Goal: Task Accomplishment & Management: Use online tool/utility

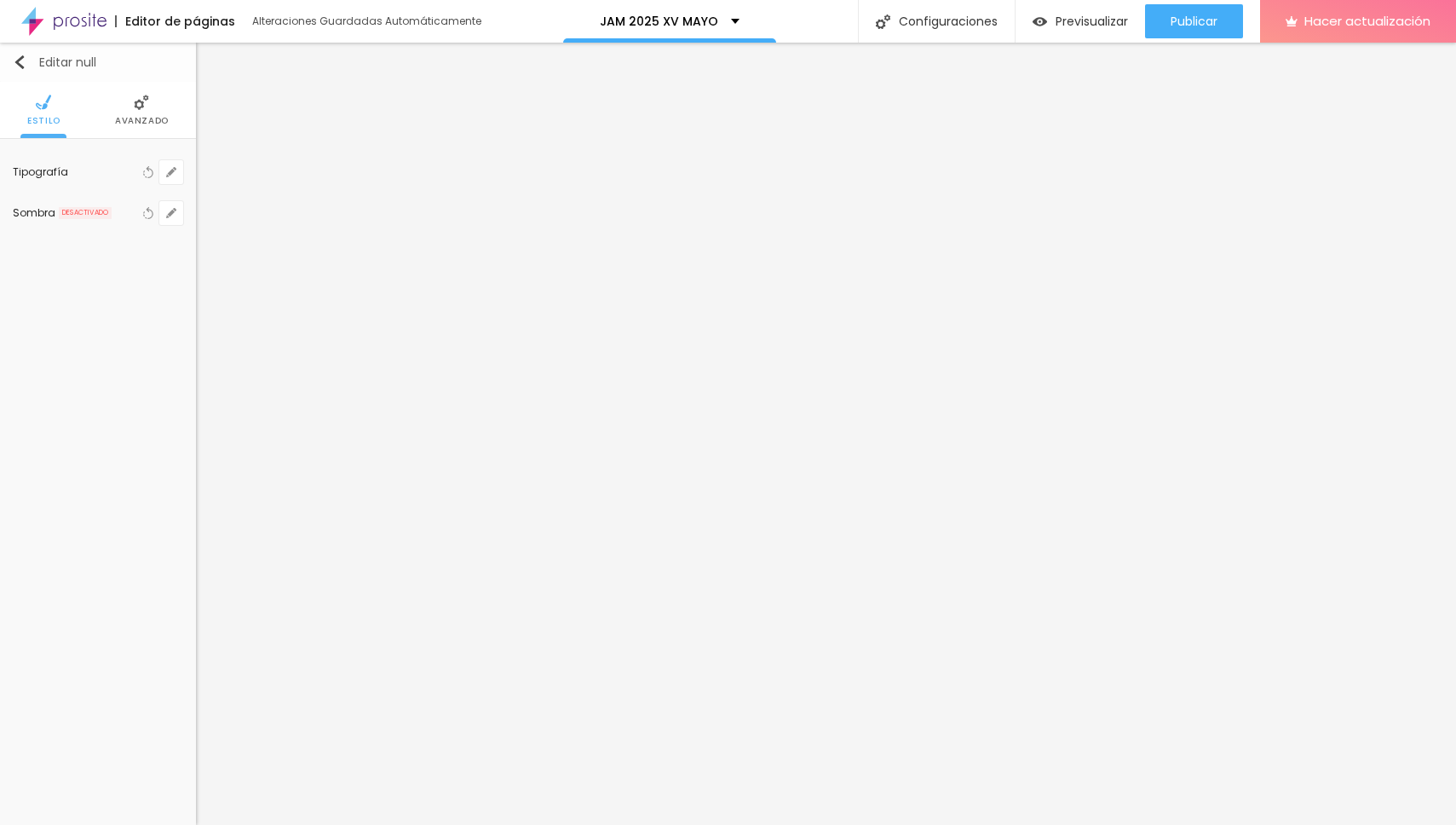
click at [16, 62] on img "button" at bounding box center [19, 62] width 13 height 13
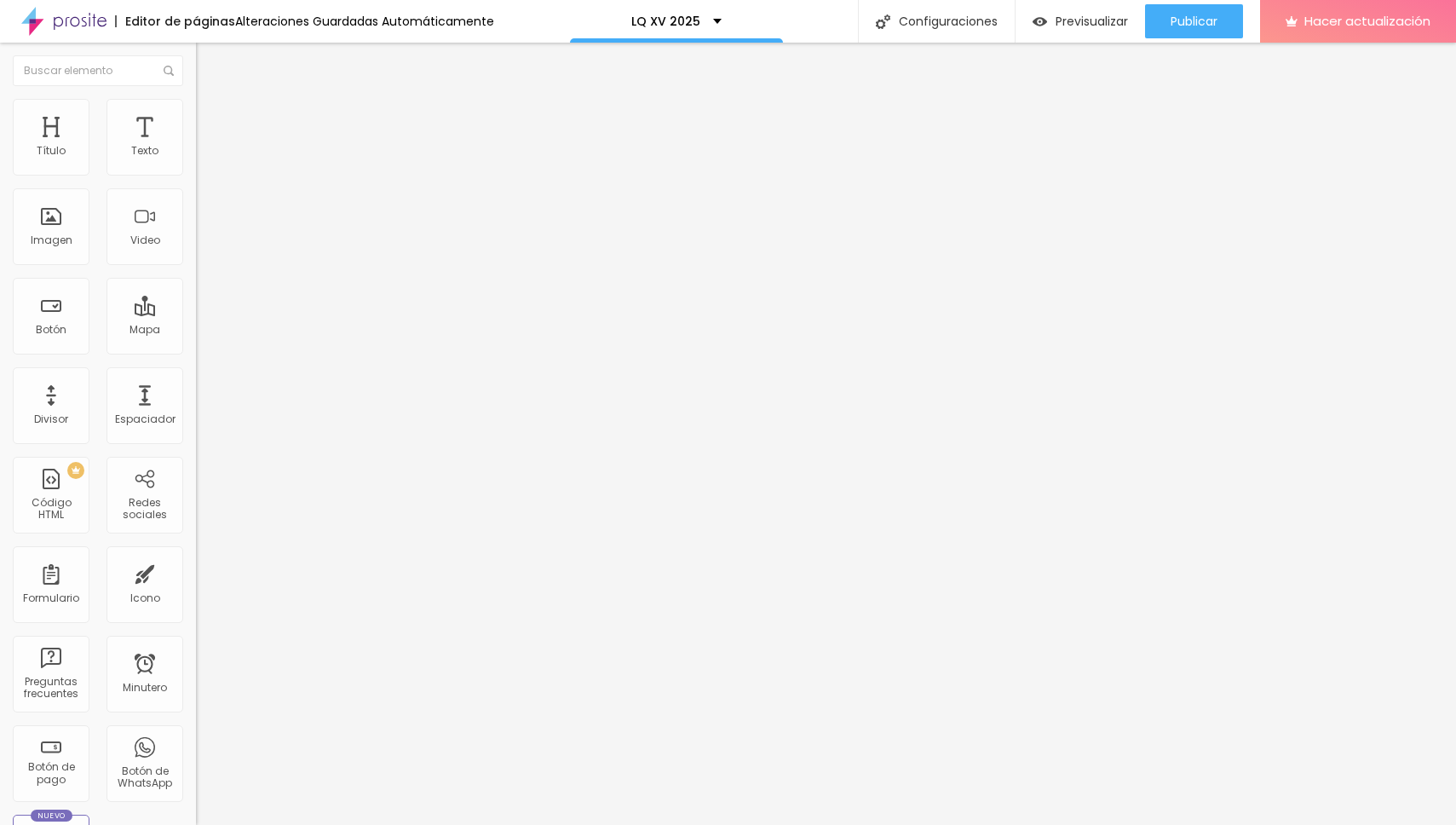
click at [211, 116] on font "Avanzado" at bounding box center [238, 111] width 54 height 14
type input "15"
type input "18"
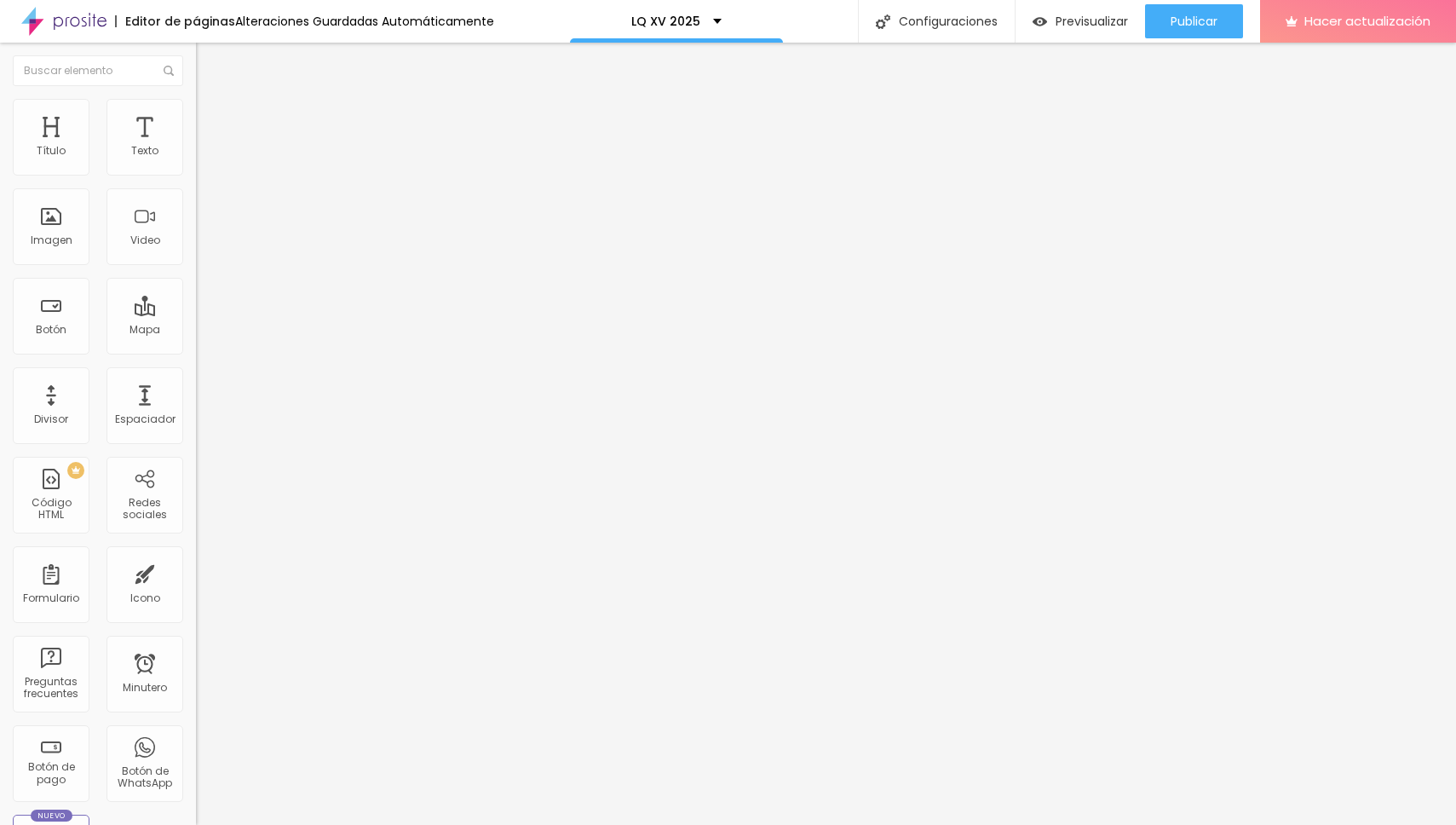
type input "19"
type input "20"
type input "21"
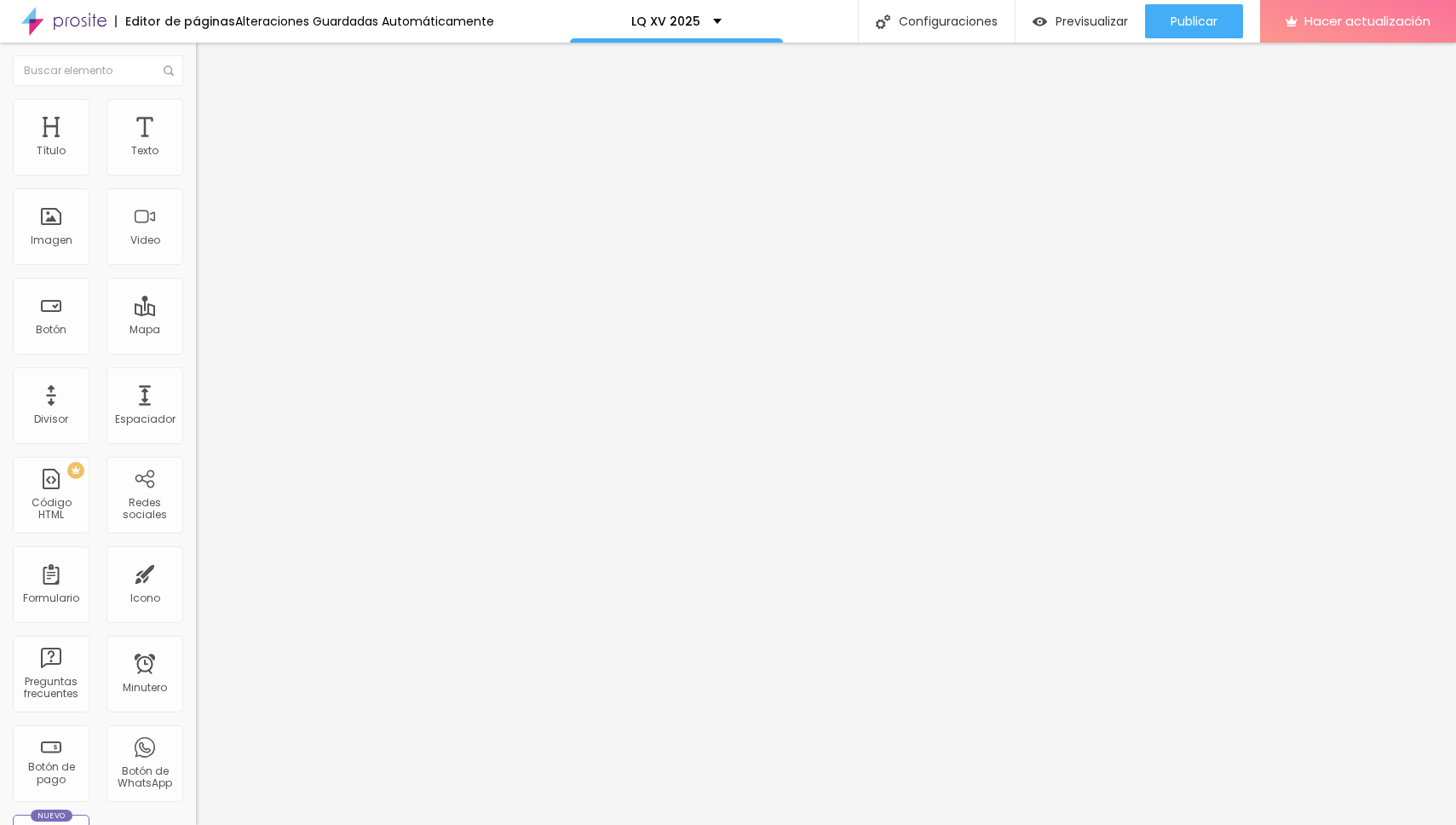
type input "21"
type input "22"
type input "23"
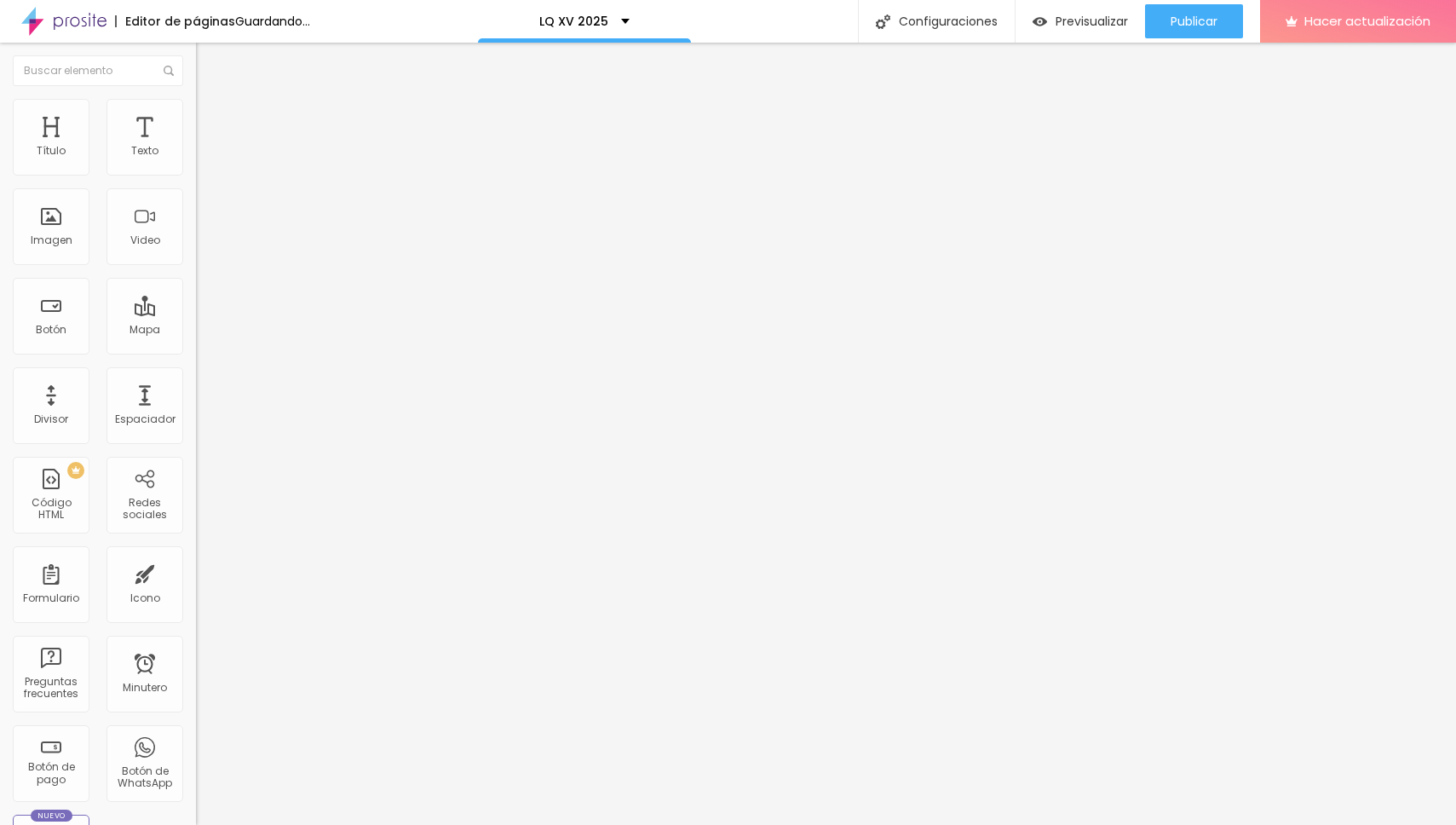
drag, startPoint x: 48, startPoint y: 166, endPoint x: 63, endPoint y: 167, distance: 15.0
type input "23"
click at [196, 314] on input "range" at bounding box center [251, 320] width 110 height 13
type input "12"
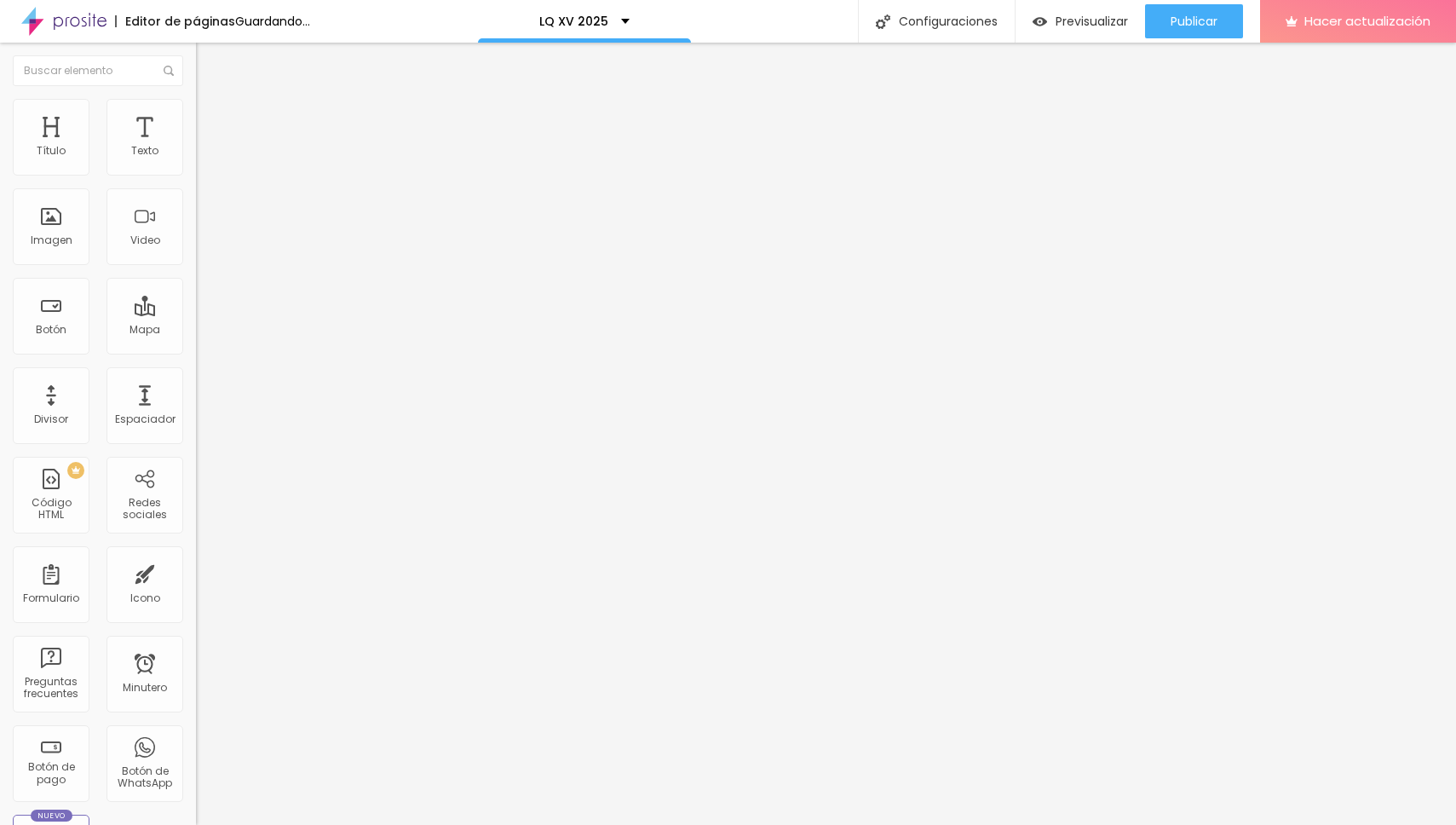
type input "14"
type input "19"
type input "20"
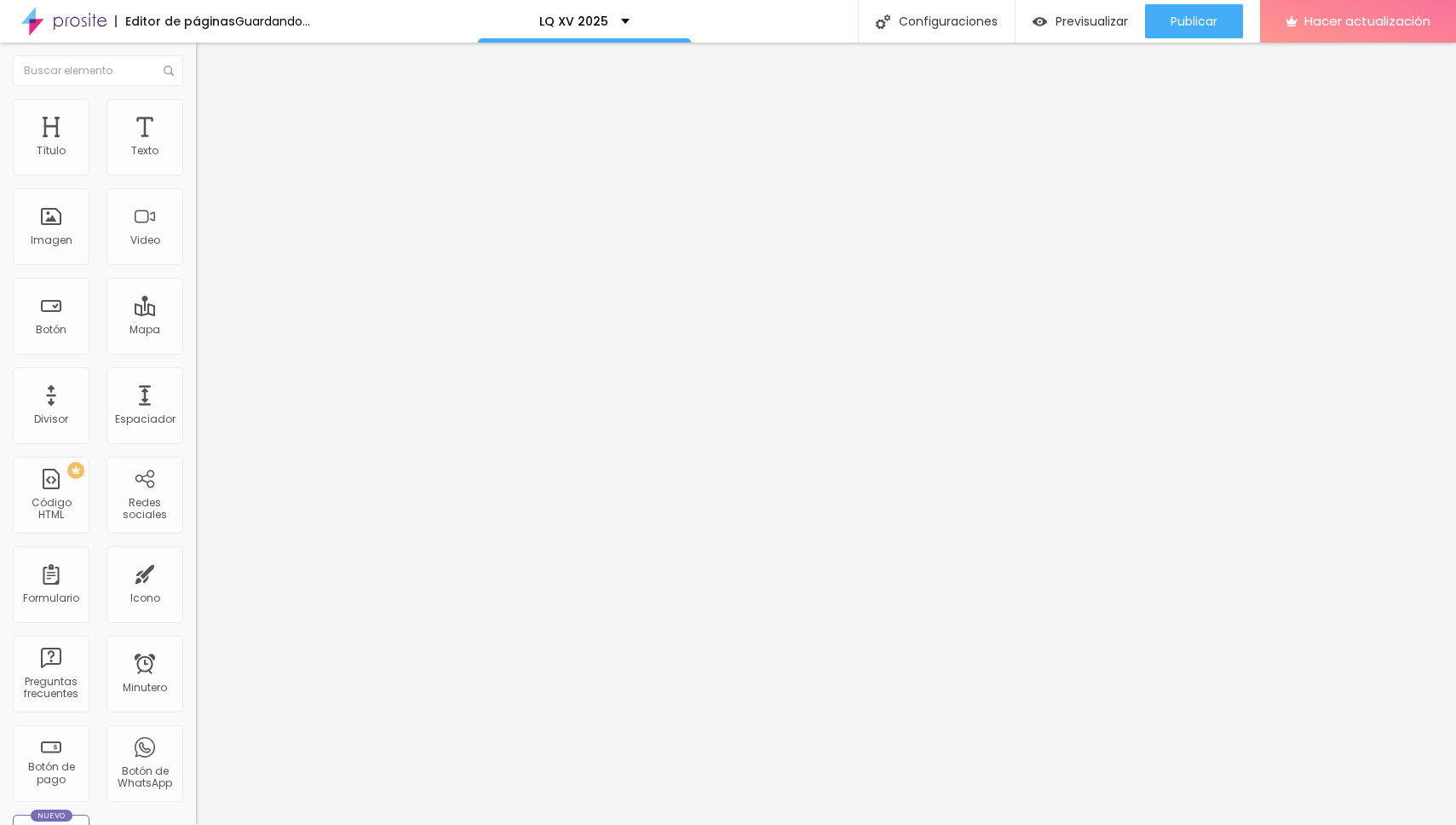
type input "20"
type input "21"
type input "22"
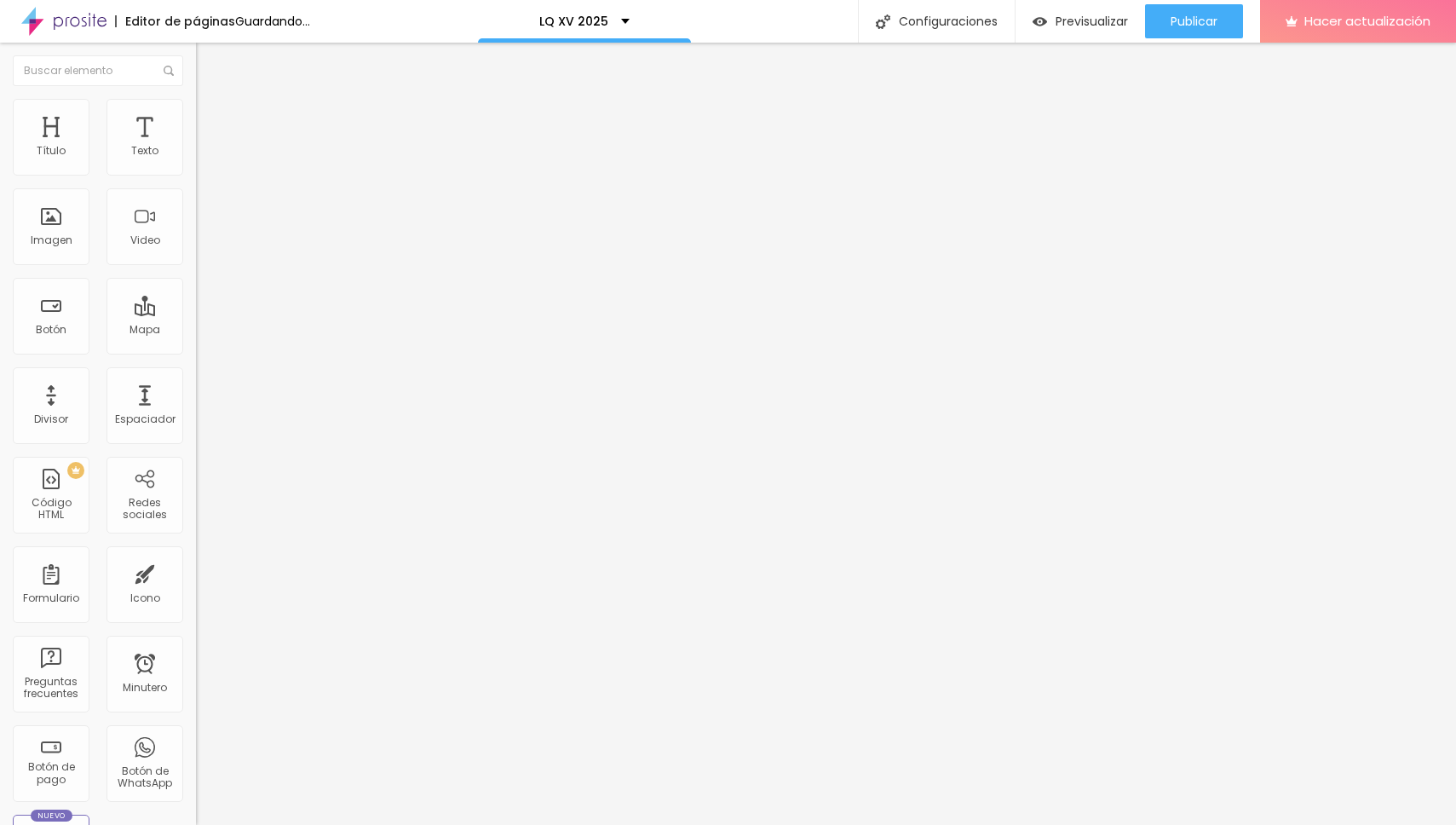
type input "23"
type input "24"
type input "25"
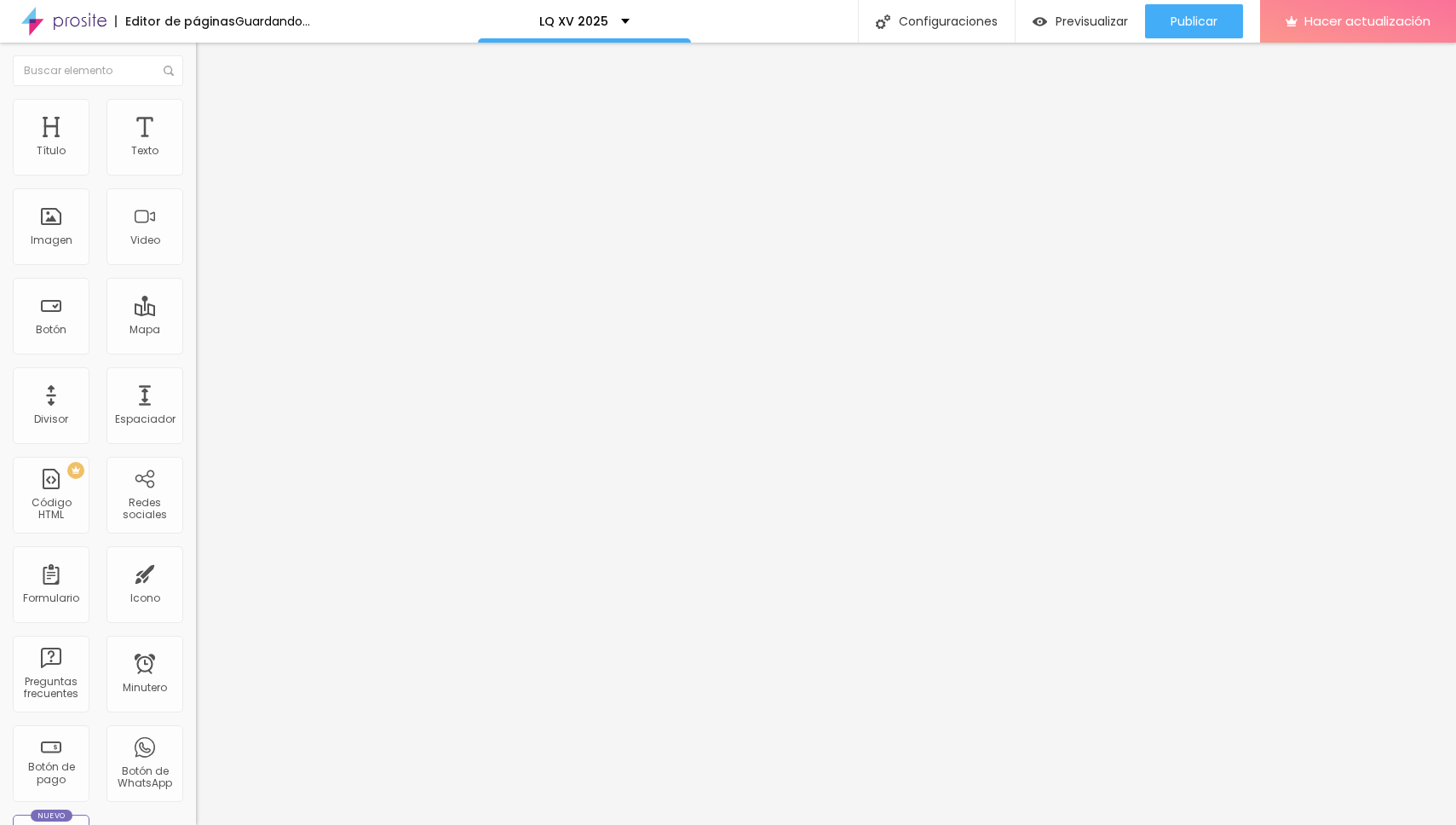
type input "25"
type input "26"
type input "27"
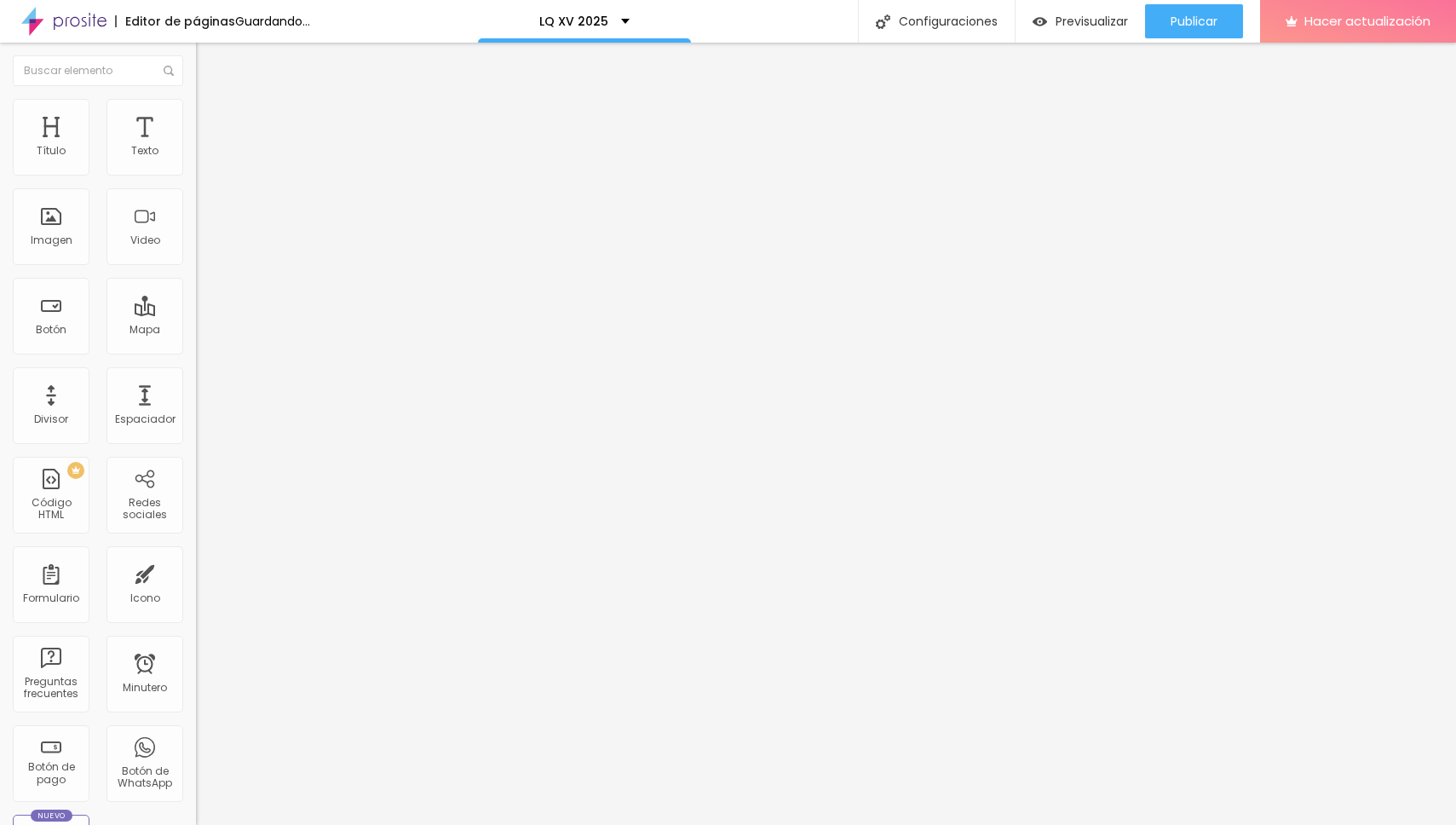
type input "28"
drag, startPoint x: 51, startPoint y: 201, endPoint x: 69, endPoint y: 201, distance: 18.0
type input "28"
click at [196, 555] on input "range" at bounding box center [251, 561] width 110 height 13
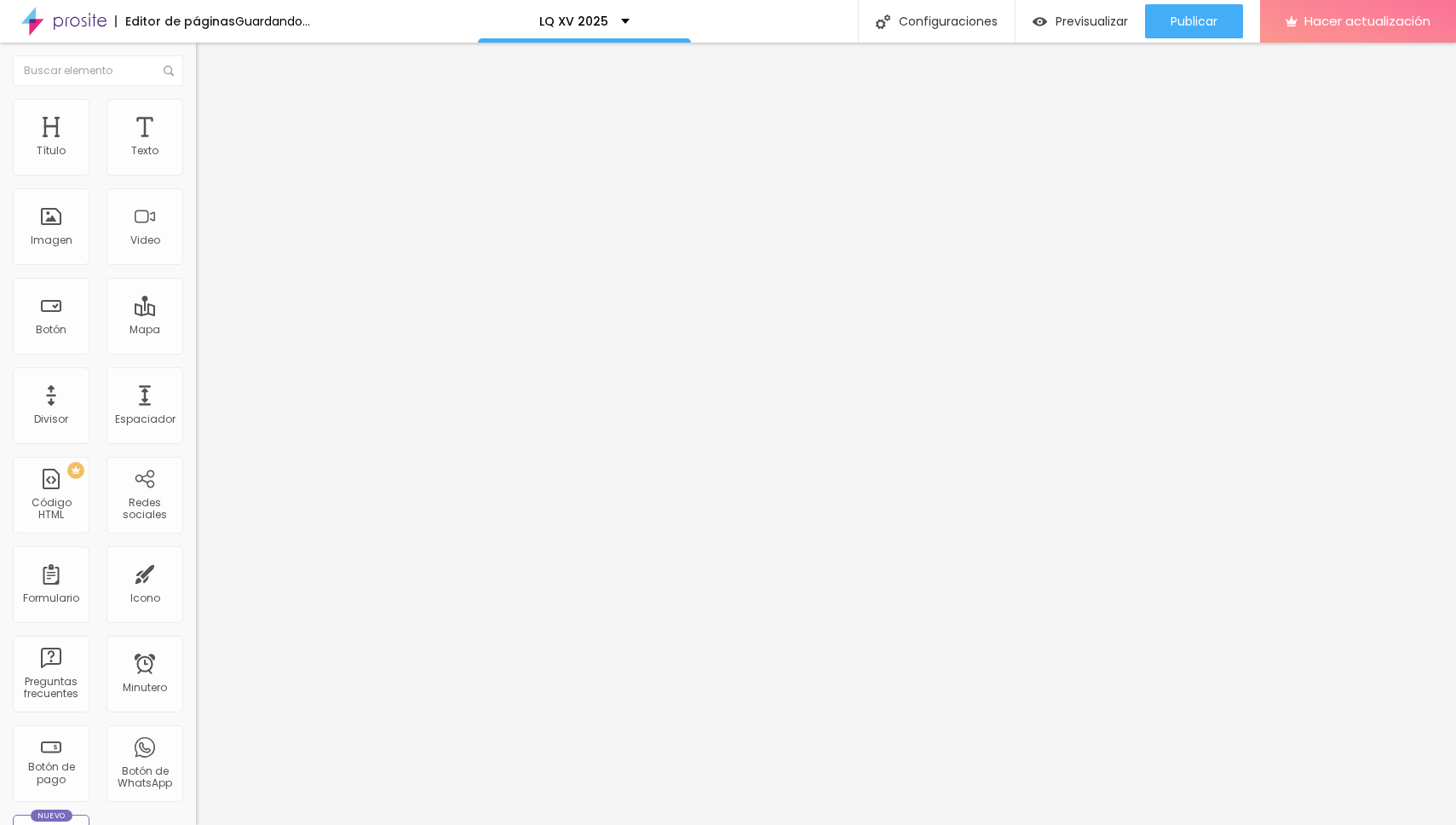
click at [211, 101] on font "Estilo" at bounding box center [225, 93] width 27 height 14
click at [204, 157] on icon "button" at bounding box center [208, 153] width 7 height 7
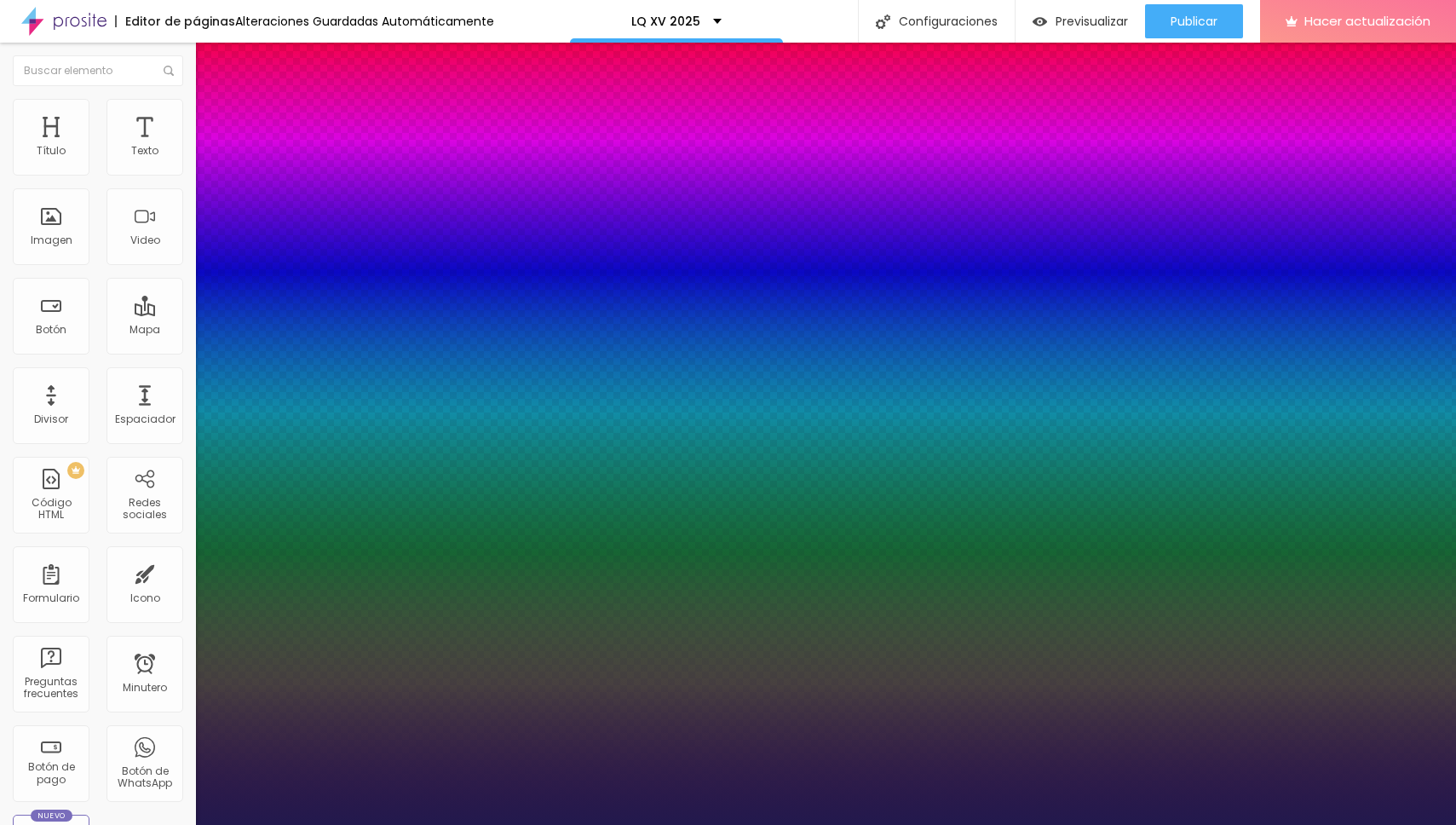
type input "1"
type input "17"
type input "1"
type input "20"
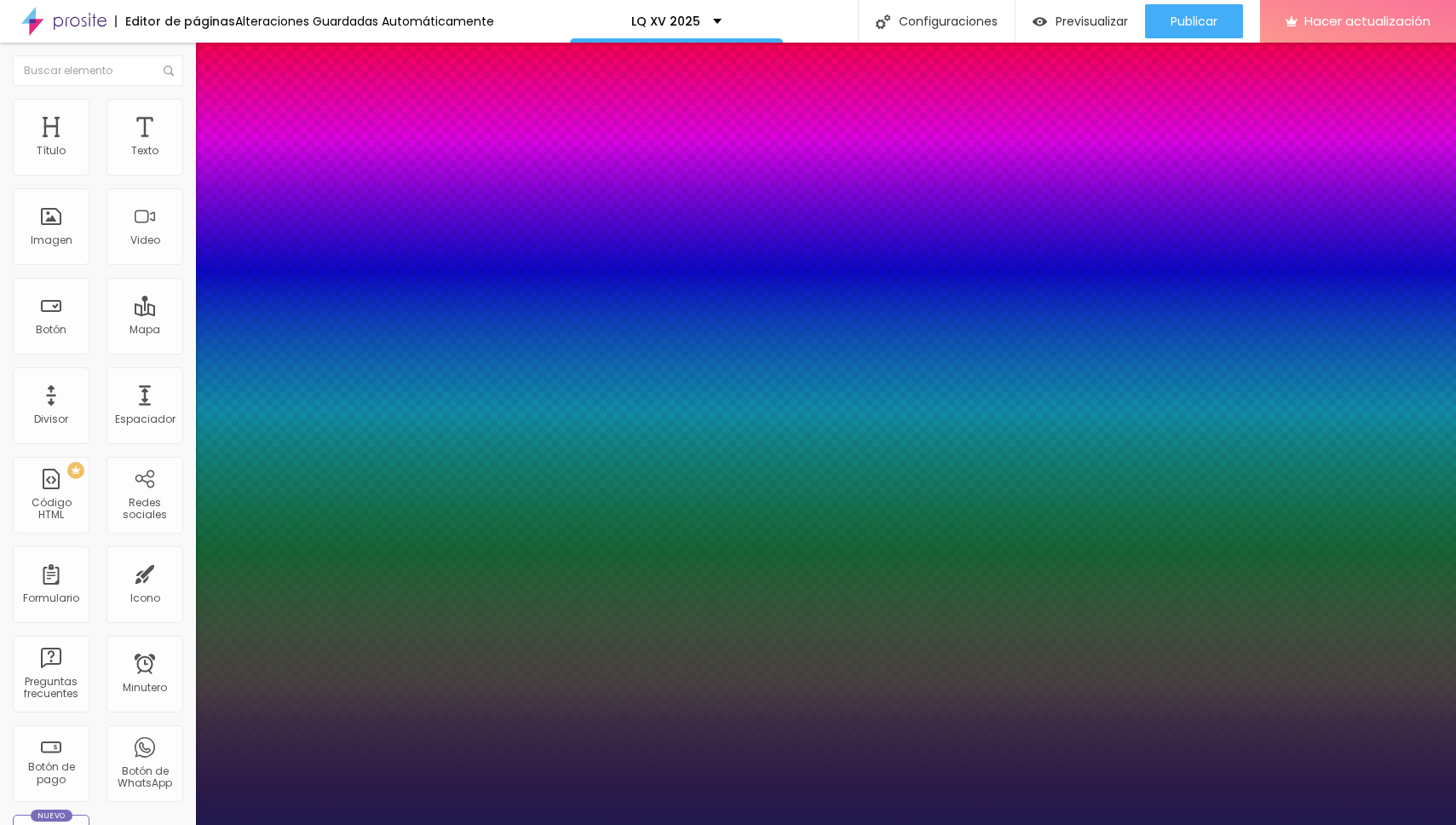
type input "20"
type input "1"
type input "22"
type input "1"
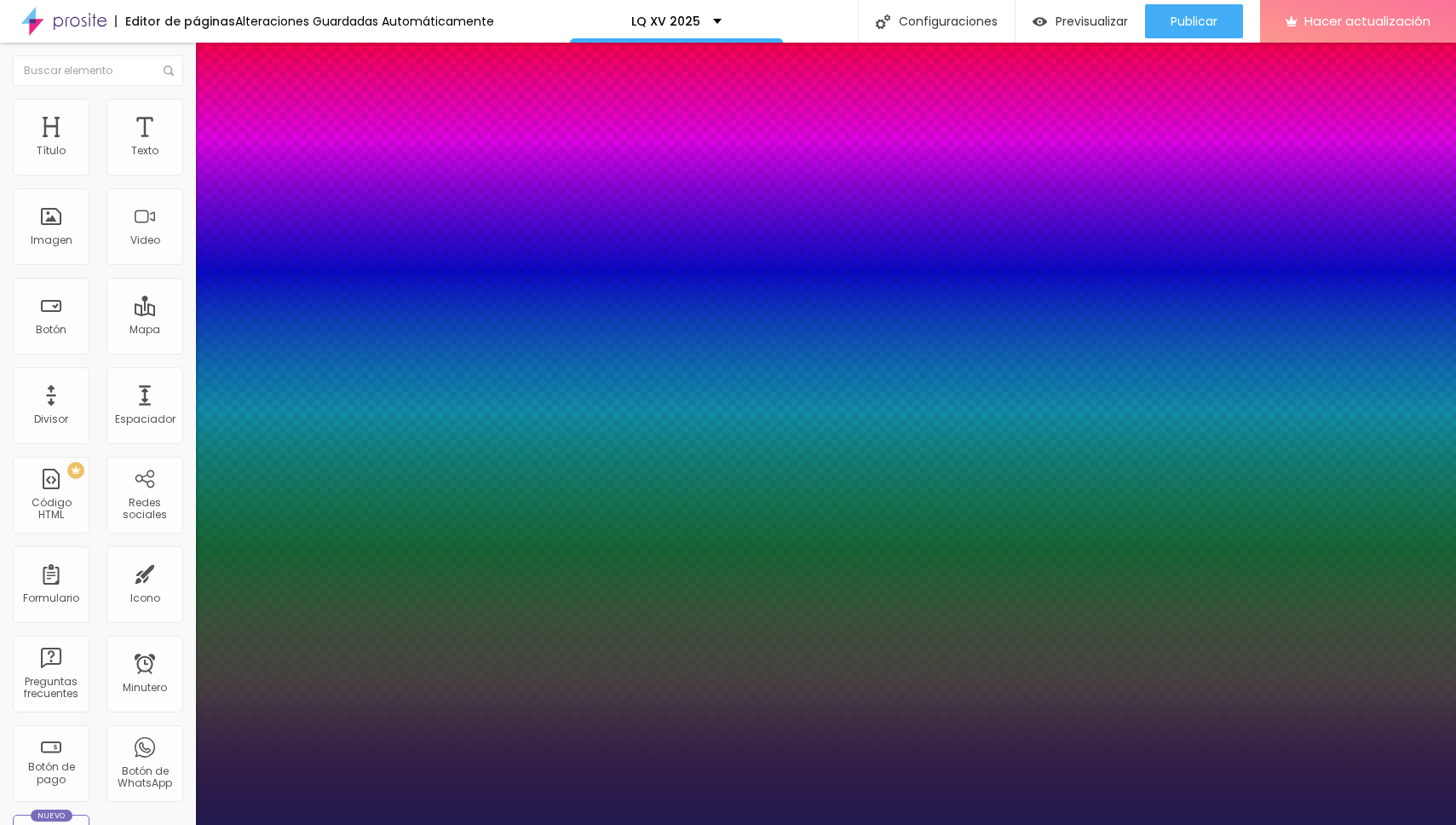
type input "23"
type input "1"
type input "24"
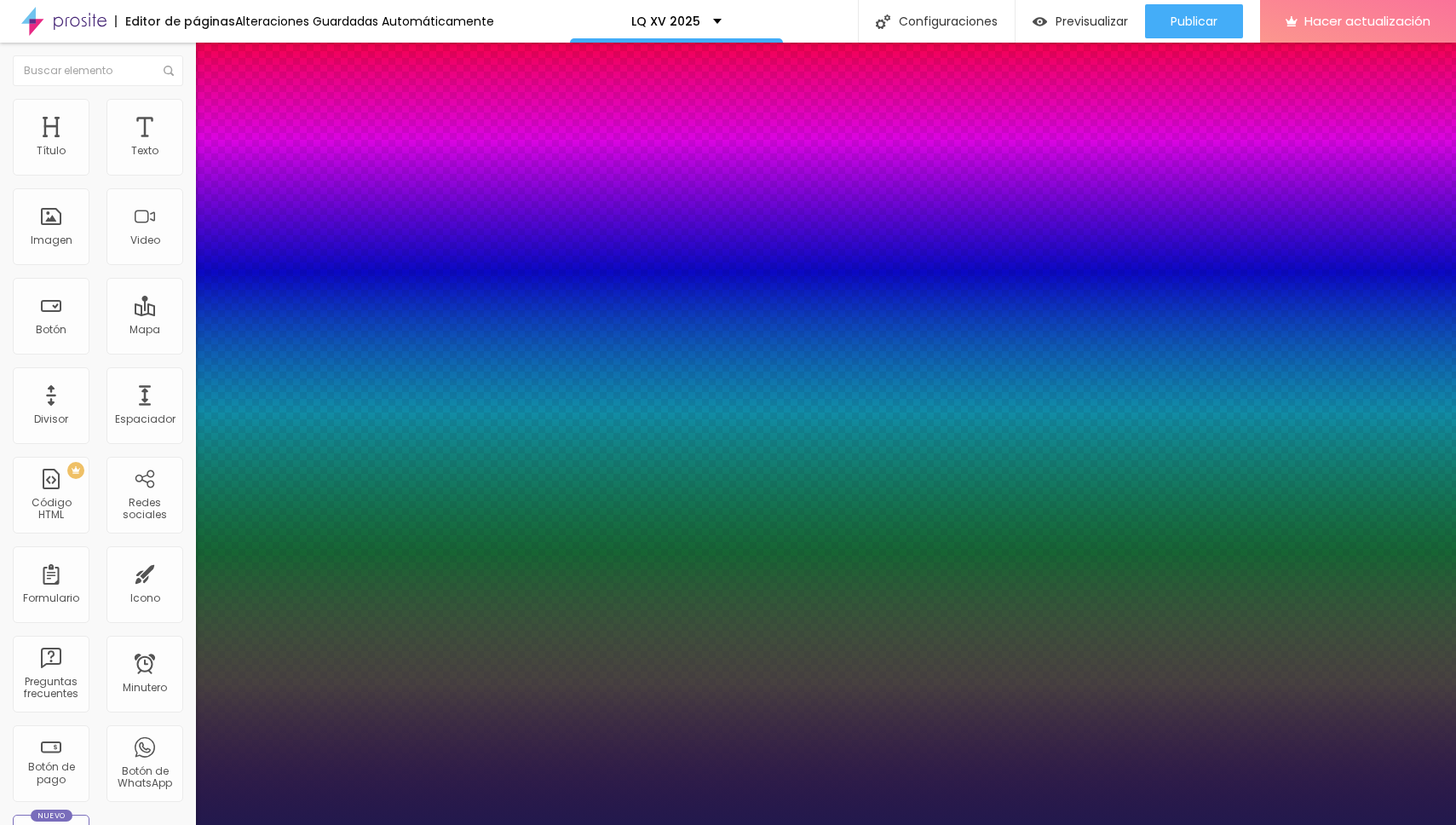
type input "1"
type input "25"
type input "1"
type input "26"
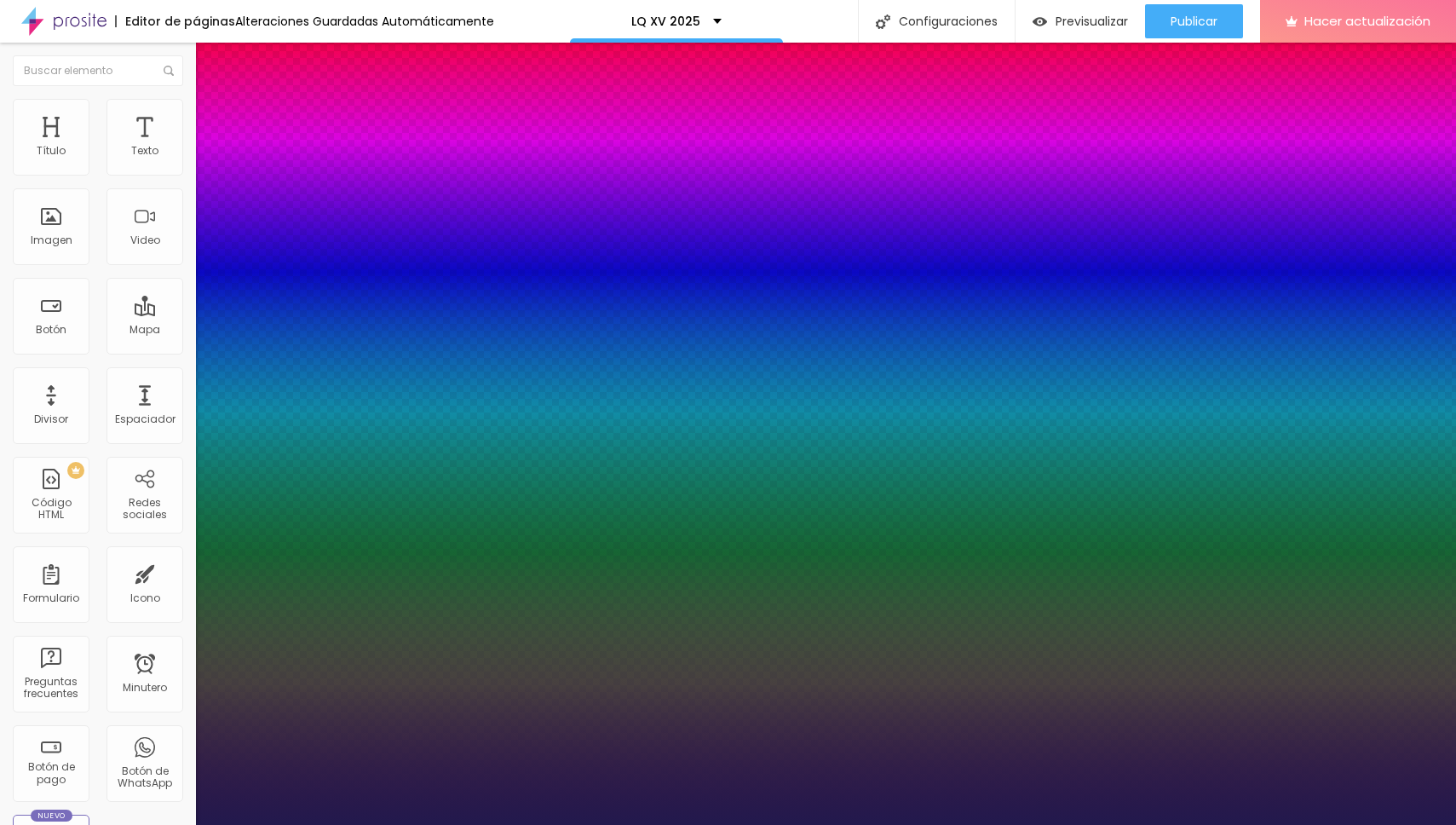
type input "26"
type input "1"
type input "27"
type input "1"
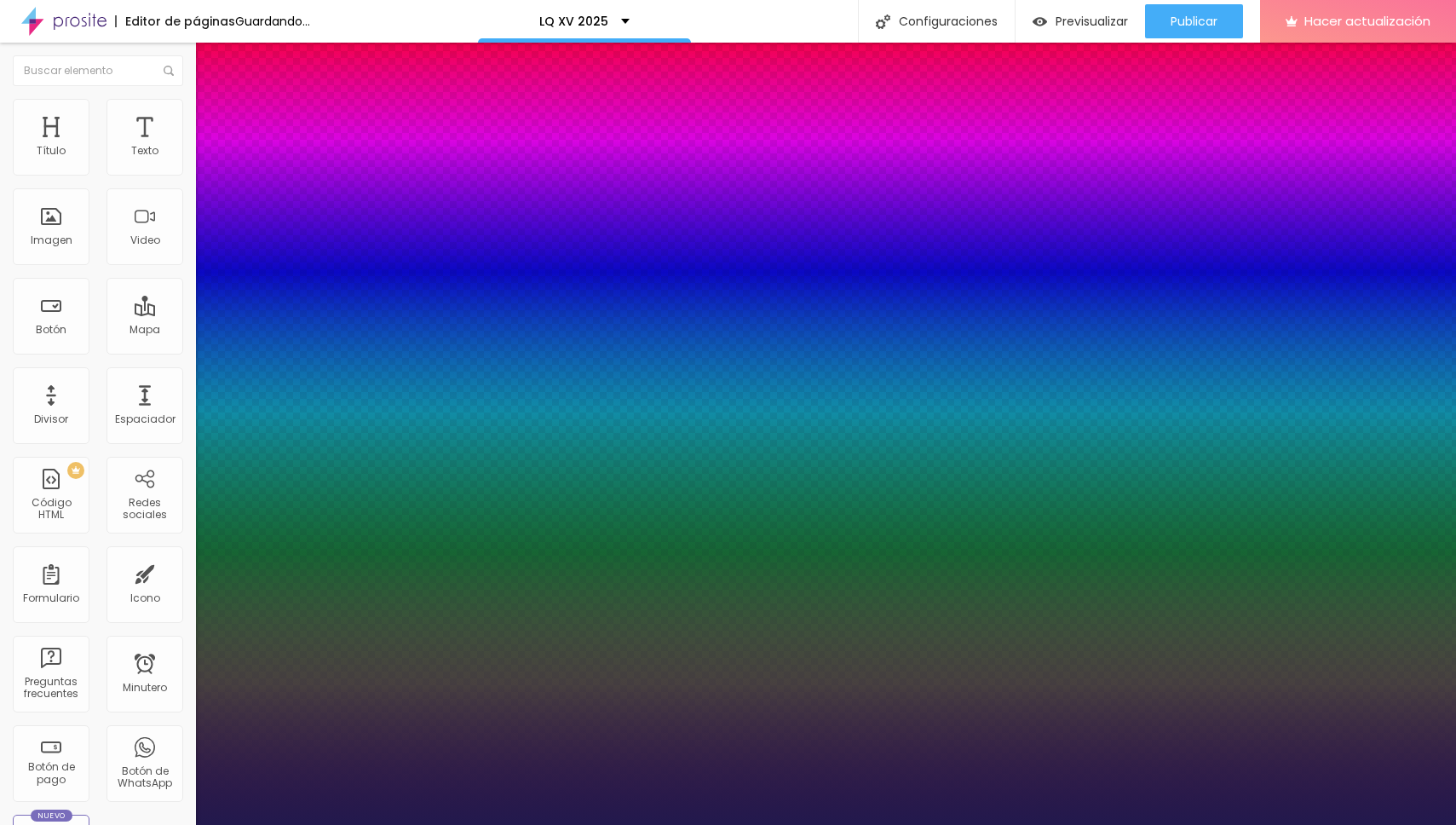
type input "28"
type input "1"
drag, startPoint x: 230, startPoint y: 285, endPoint x: 245, endPoint y: 286, distance: 15.0
type input "28"
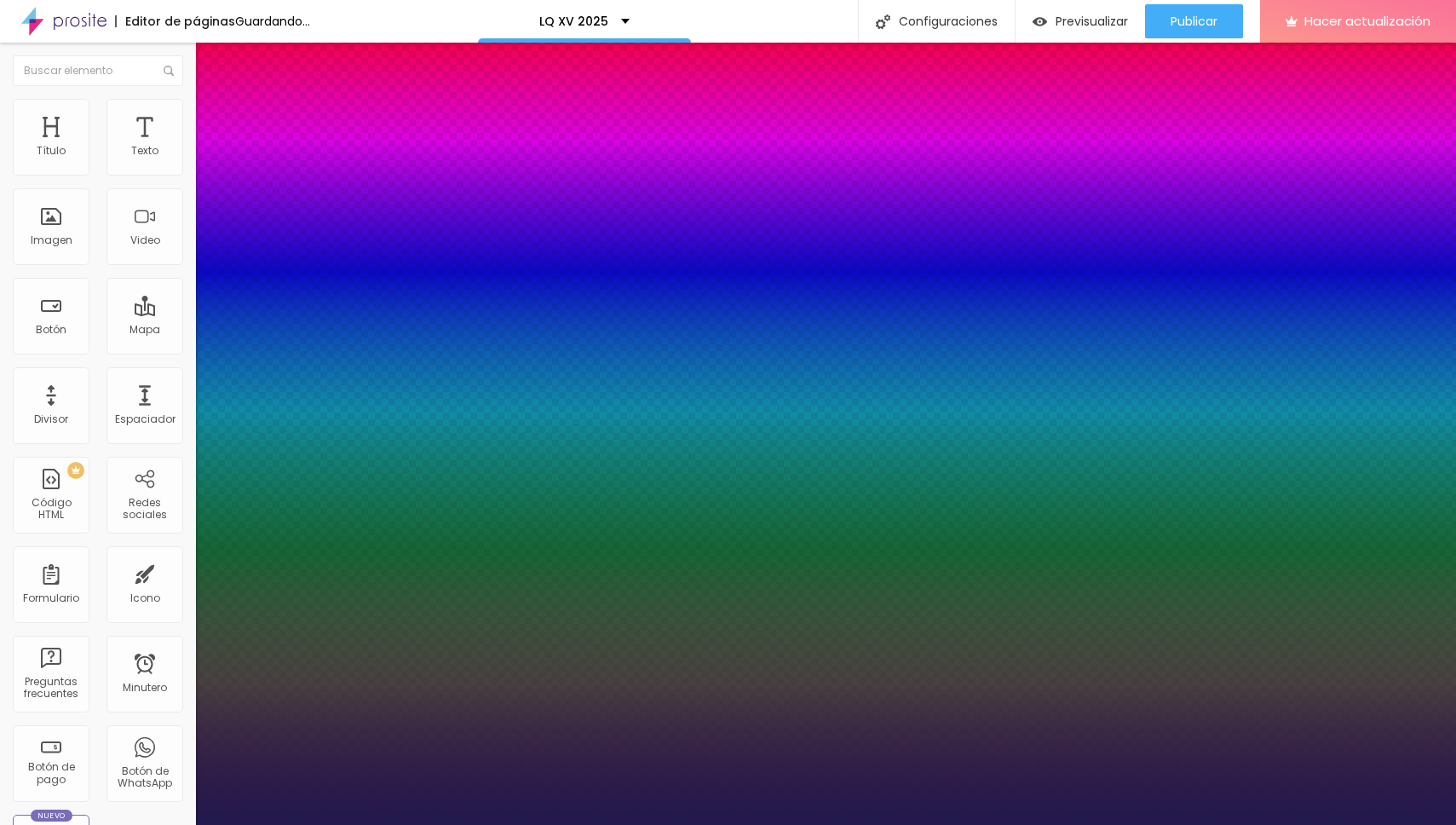
type input "1"
click at [1268, 824] on div at bounding box center [728, 825] width 1456 height 0
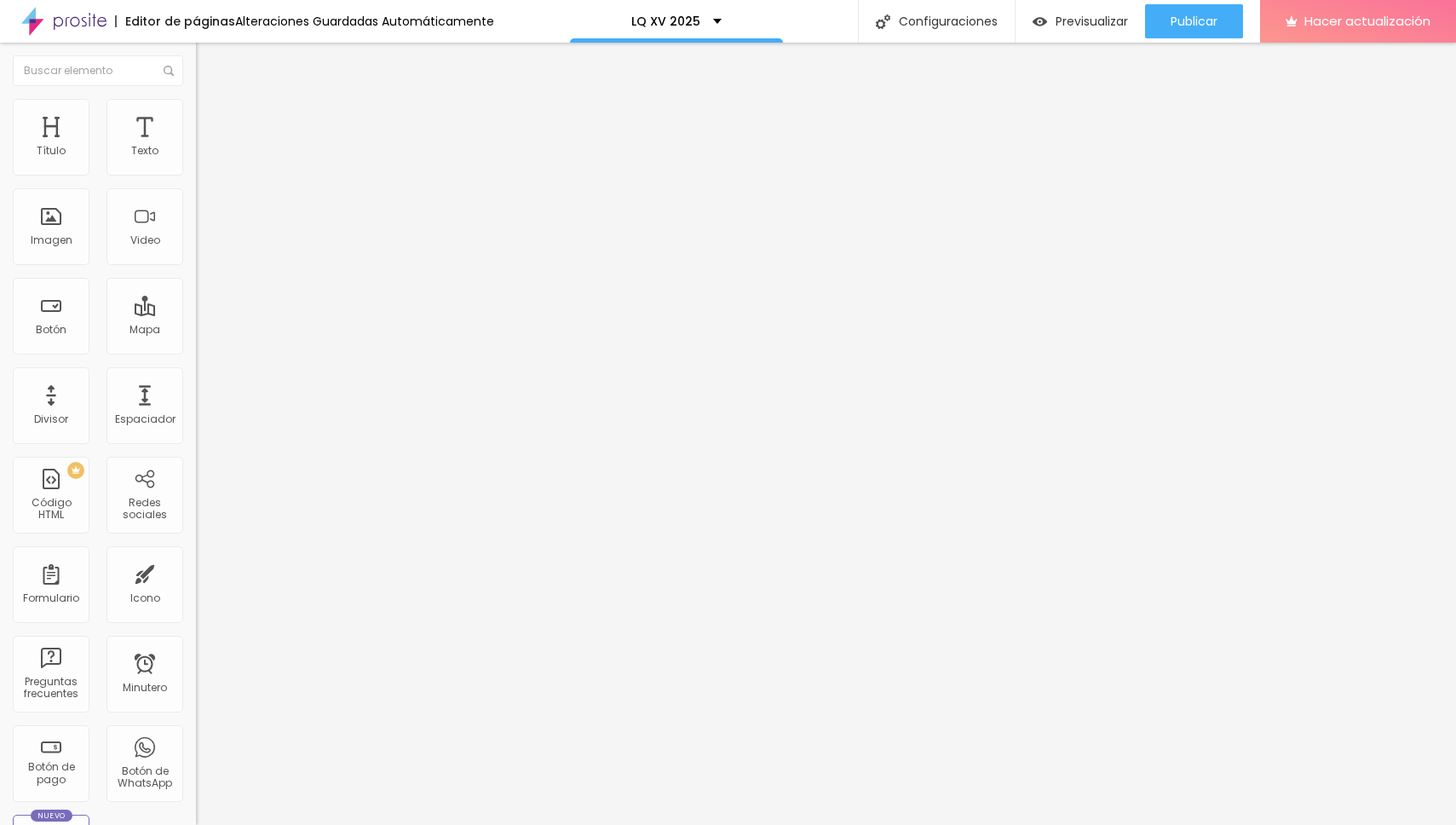
click at [209, 65] on img "button" at bounding box center [215, 62] width 13 height 13
drag, startPoint x: 88, startPoint y: 196, endPoint x: 0, endPoint y: 193, distance: 88.1
click at [196, 193] on div "Texto Click me Alineación Tamaño Normal Pequeño Normal Grande Enlace URL https:…" at bounding box center [294, 257] width 196 height 248
type input "WHATSAPP"
click at [196, 351] on input "https://" at bounding box center [298, 342] width 204 height 17
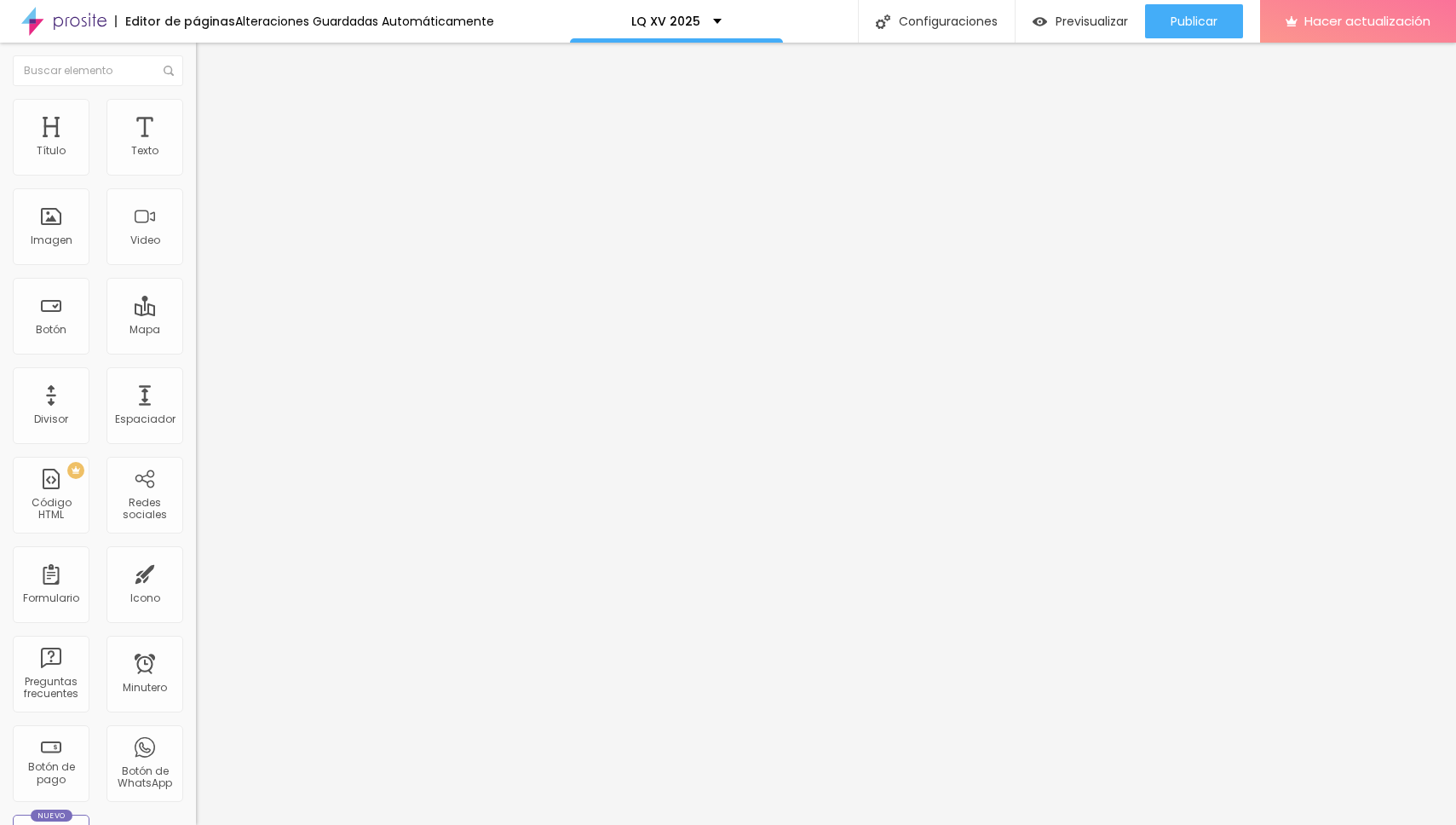
type input "[URL]"
click at [196, 468] on div "Editar null Contenido Estilo Avanzado Texto WHATSAPP Alineación Tamaño Normal P…" at bounding box center [294, 433] width 196 height 782
drag, startPoint x: 115, startPoint y: 351, endPoint x: 10, endPoint y: 351, distance: 105.0
click at [196, 351] on div "Texto WHATSAPP Alineación Tamaño Normal Pequeño Normal Grande Enlace URL [URL] …" at bounding box center [294, 257] width 196 height 248
paste input "[URL][DOMAIN_NAME]<TuNumeroDeTelefono>?text=Hola,%20quiero%20saber%20más%20sobr…"
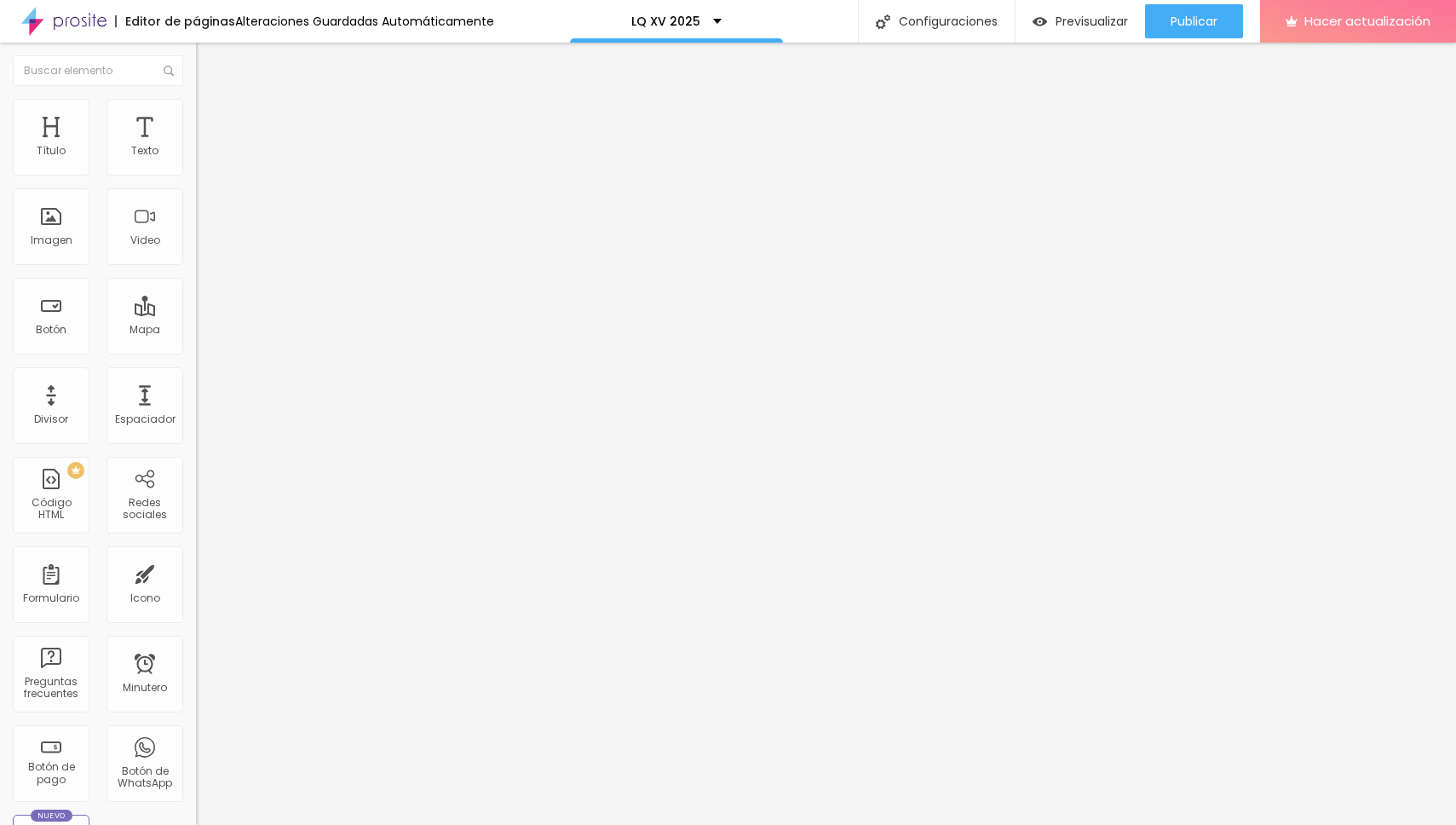
scroll to position [0, 94]
click at [196, 351] on input "[URL][DOMAIN_NAME]<TuNumeroDeTelefono>?text=Hola,%20quiero%20saber%20más%20sobr…" at bounding box center [298, 342] width 204 height 17
click at [196, 474] on div "Editar null Contenido Estilo Avanzado Texto WHATSAPP Alineación Tamaño Normal P…" at bounding box center [294, 433] width 196 height 782
click at [1192, 34] on div "Publicar" at bounding box center [1194, 21] width 47 height 34
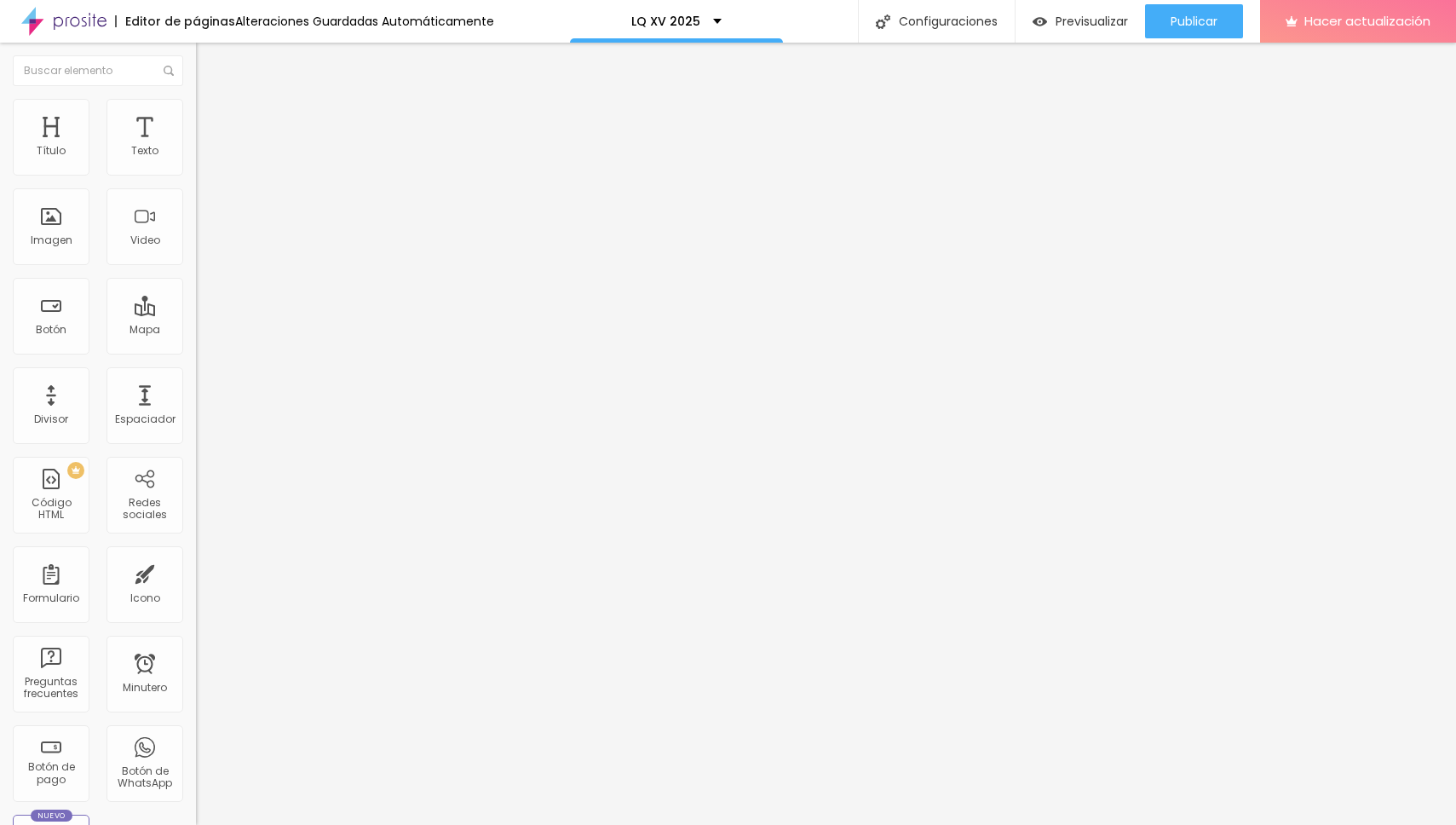
scroll to position [0, 144]
click at [196, 351] on input "[URL][DOMAIN_NAME]" at bounding box center [298, 342] width 204 height 17
paste input "%20"
type input "[URL][DOMAIN_NAME]"
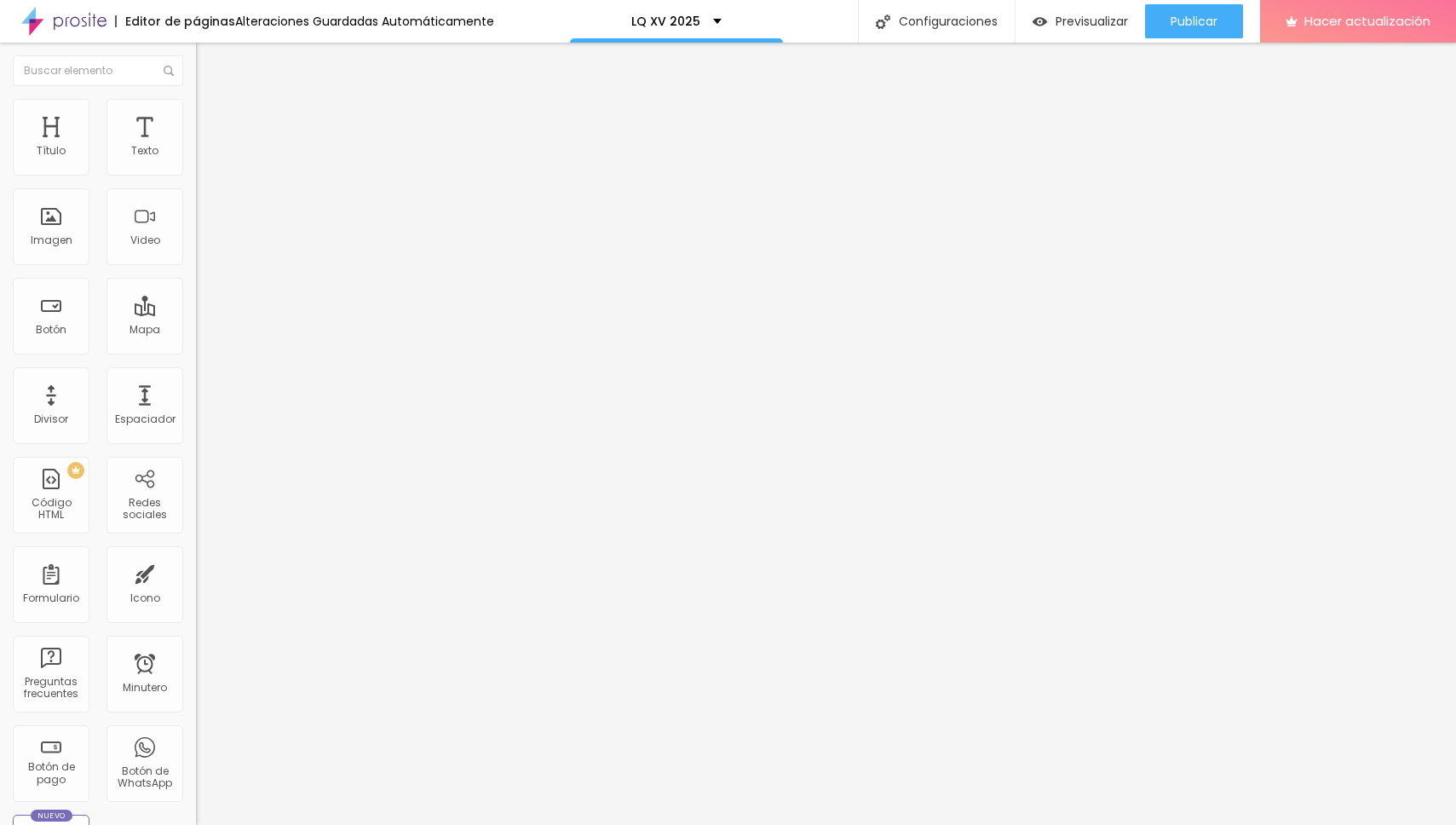
click at [196, 436] on div "Editar null Contenido Estilo Avanzado Texto WHATSAPP Alineación Tamaño Normal P…" at bounding box center [294, 433] width 196 height 782
click at [1199, 20] on font "Publicar" at bounding box center [1194, 21] width 47 height 17
